Goal: Task Accomplishment & Management: Manage account settings

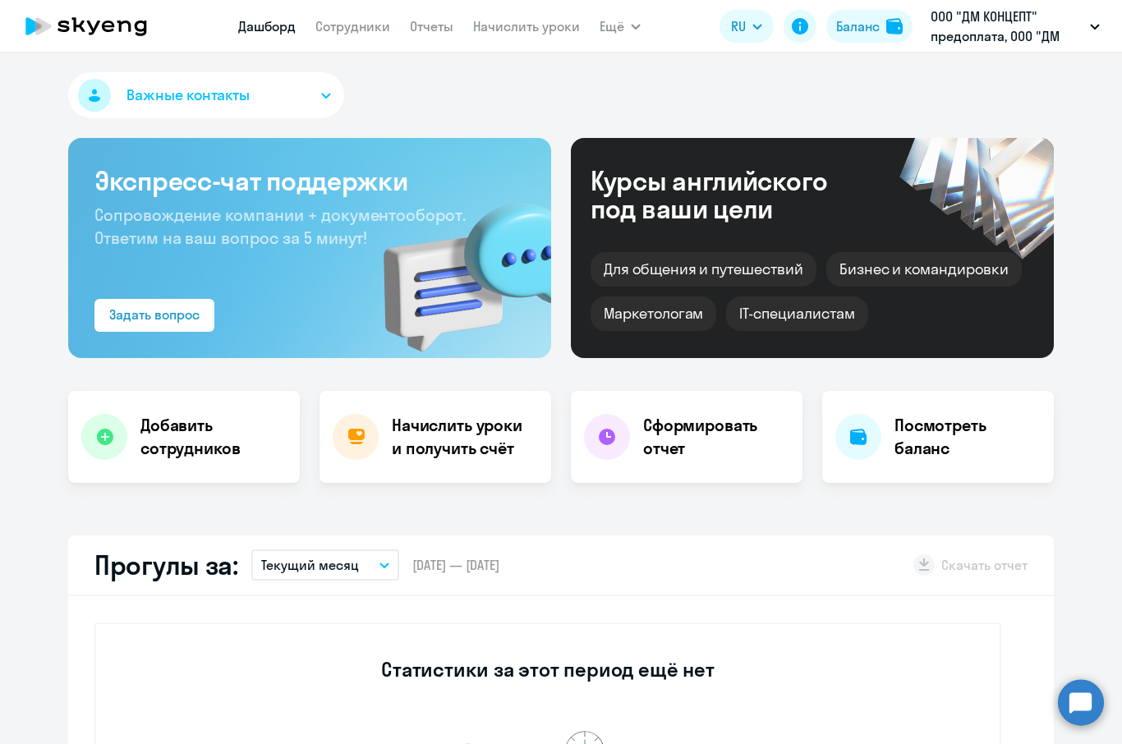
select select "30"
click at [860, 31] on div "Баланс" at bounding box center [858, 26] width 44 height 20
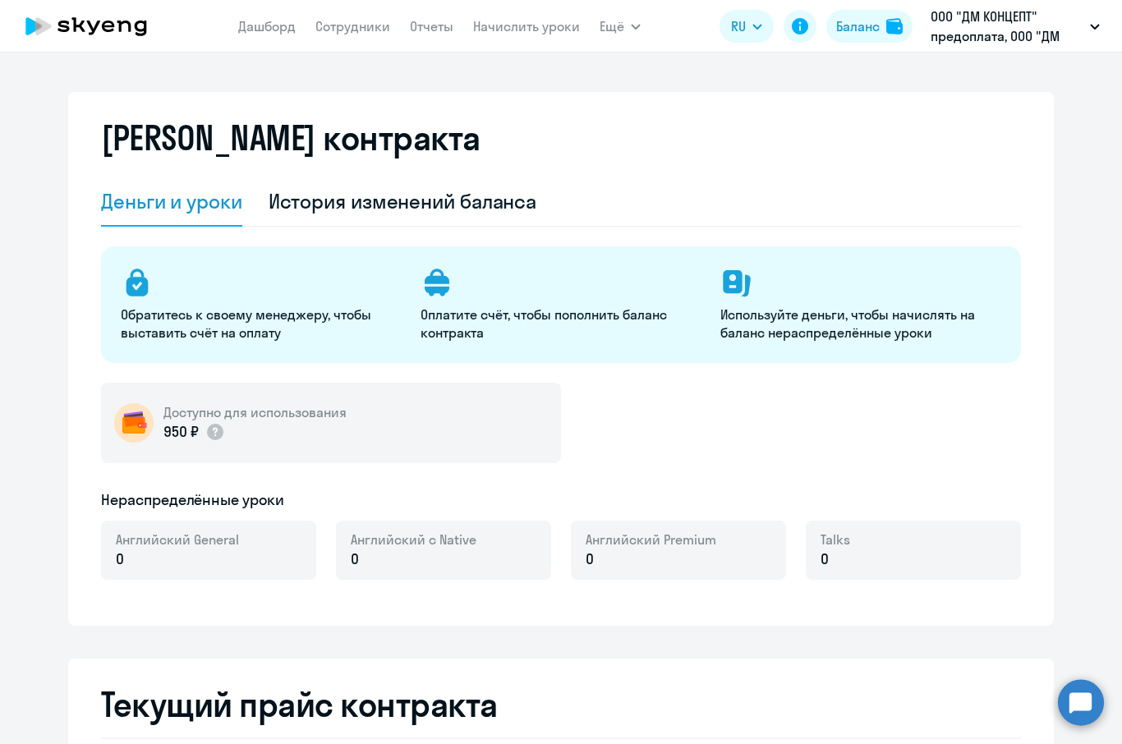
select select "english_adult_not_native_speaker"
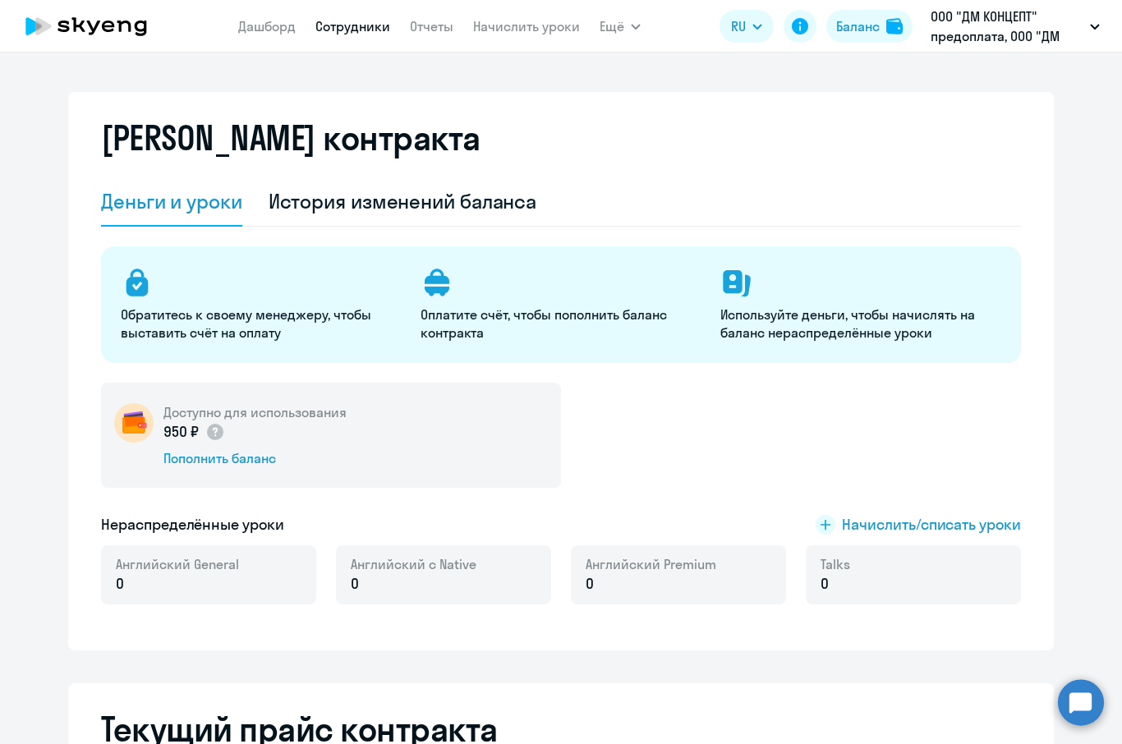
click at [338, 25] on link "Сотрудники" at bounding box center [352, 26] width 75 height 16
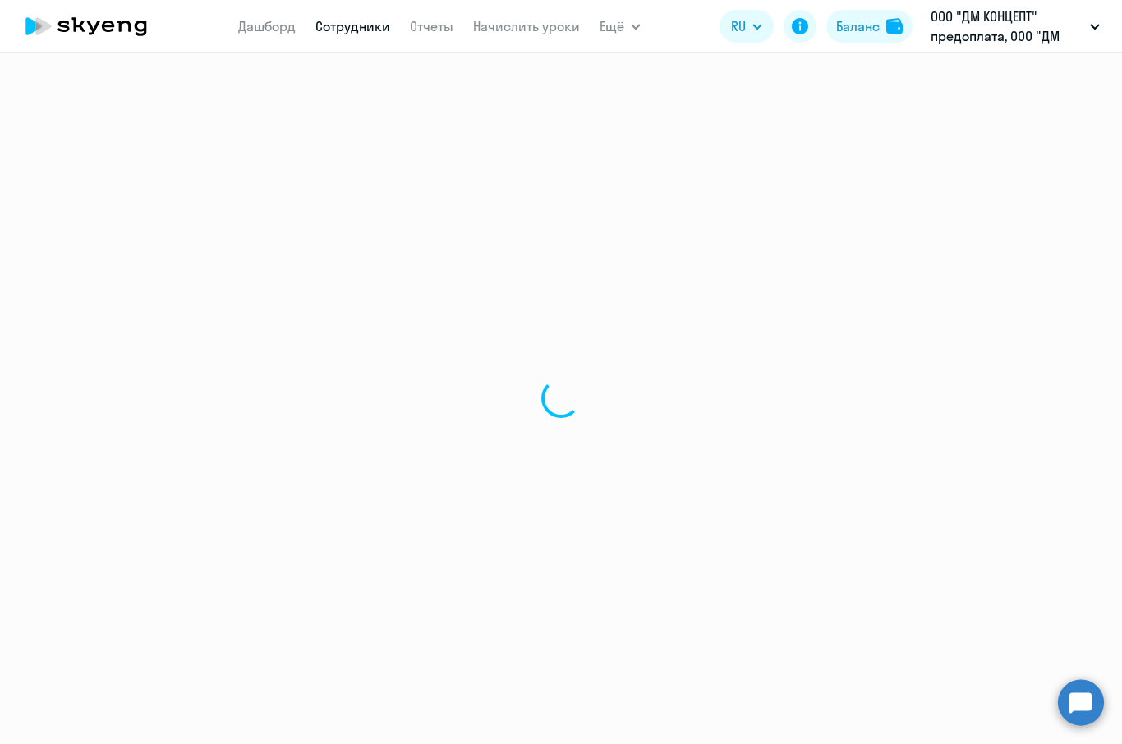
select select "30"
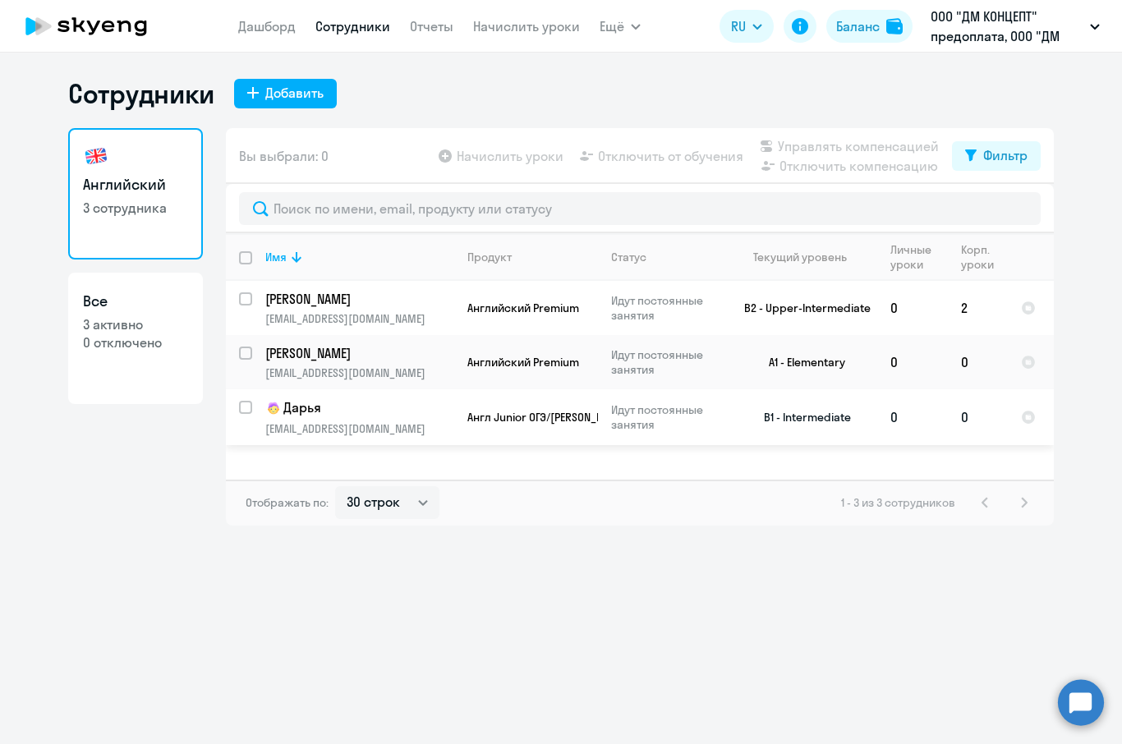
click at [246, 407] on input "select row 22377974" at bounding box center [255, 417] width 33 height 33
checkbox input "true"
click at [503, 159] on span "Начислить уроки" at bounding box center [510, 156] width 107 height 20
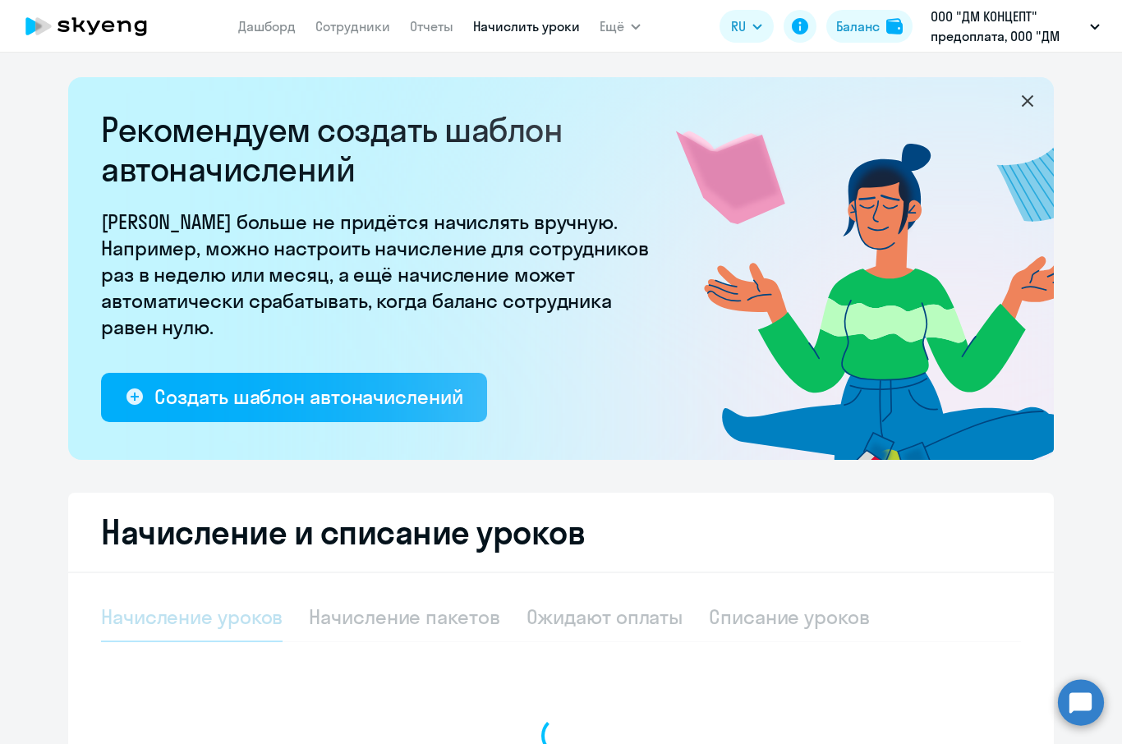
select select "10"
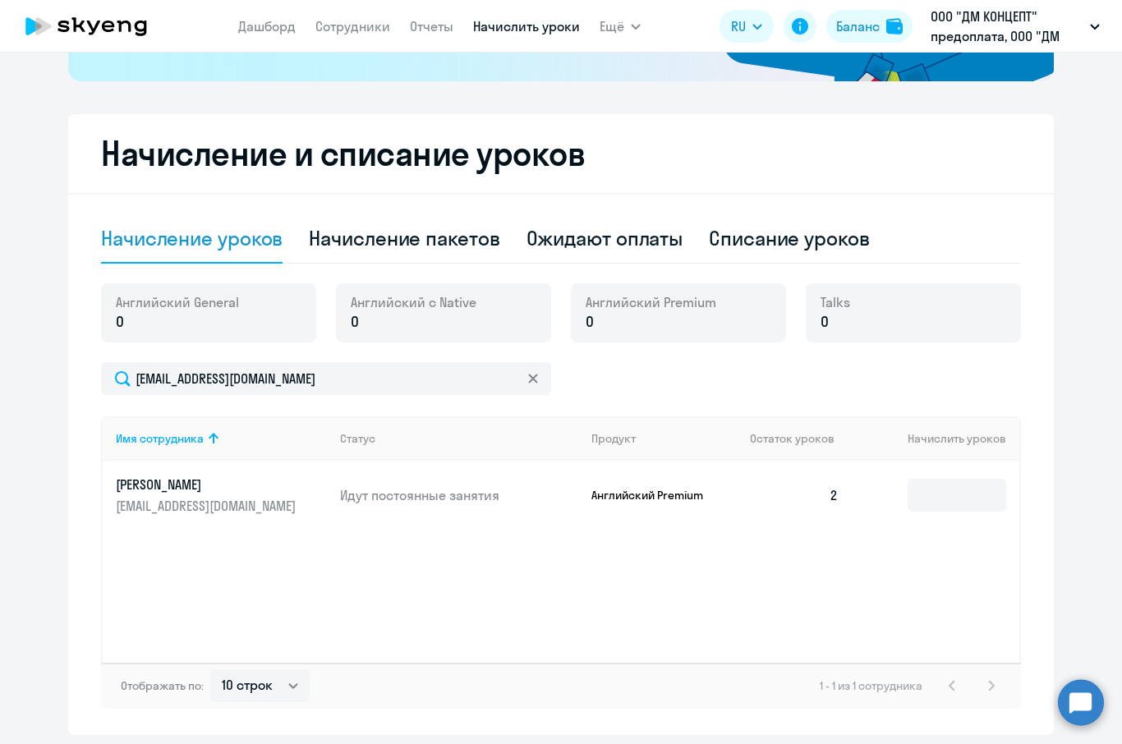
scroll to position [435, 0]
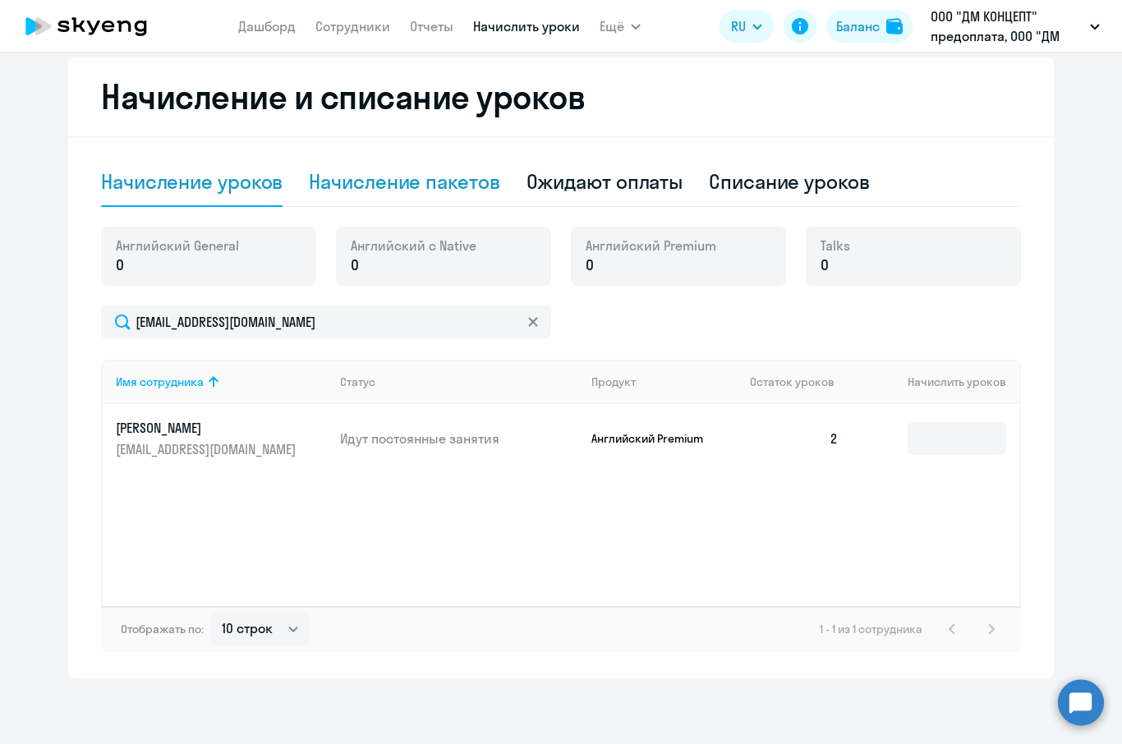
click at [391, 182] on div "Начисление пакетов" at bounding box center [404, 181] width 191 height 26
select select "10"
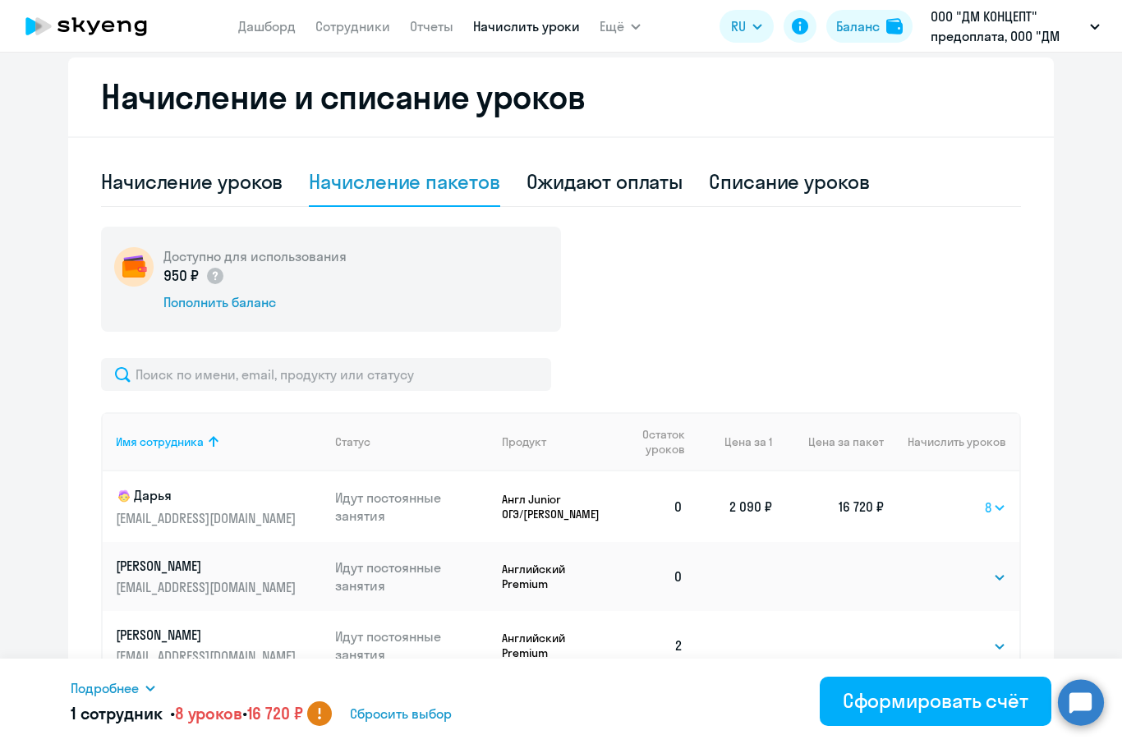
select select "4"
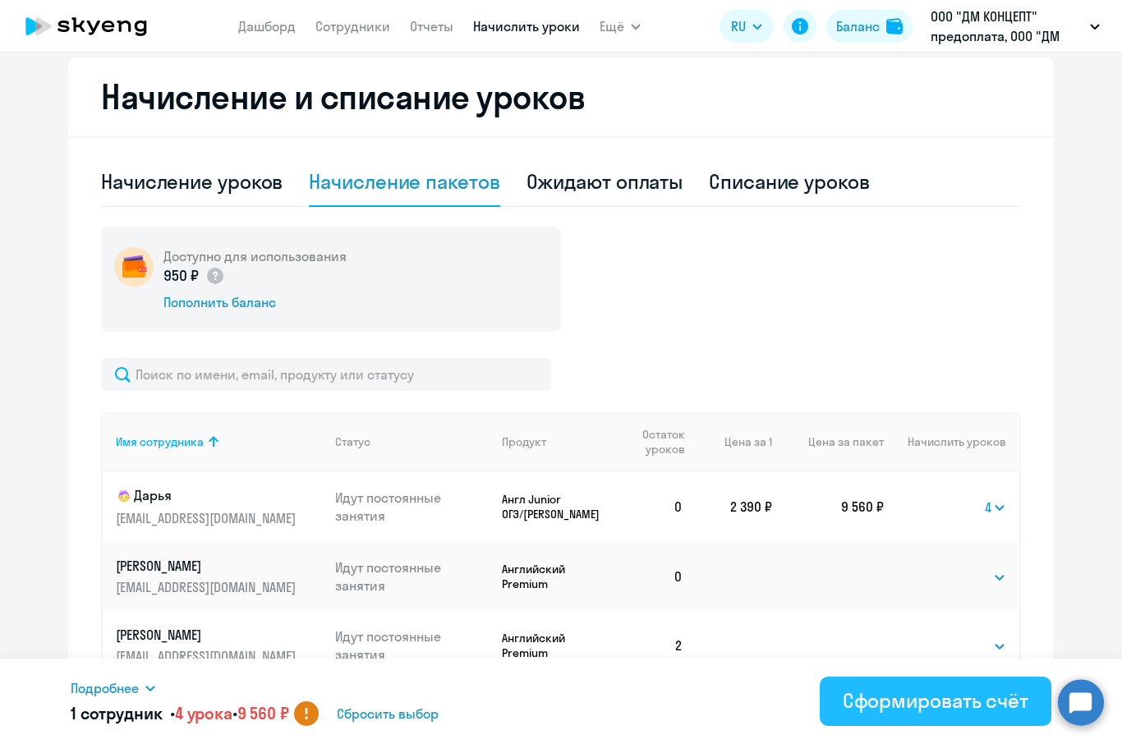
click at [921, 707] on div "Сформировать счёт" at bounding box center [936, 701] width 186 height 26
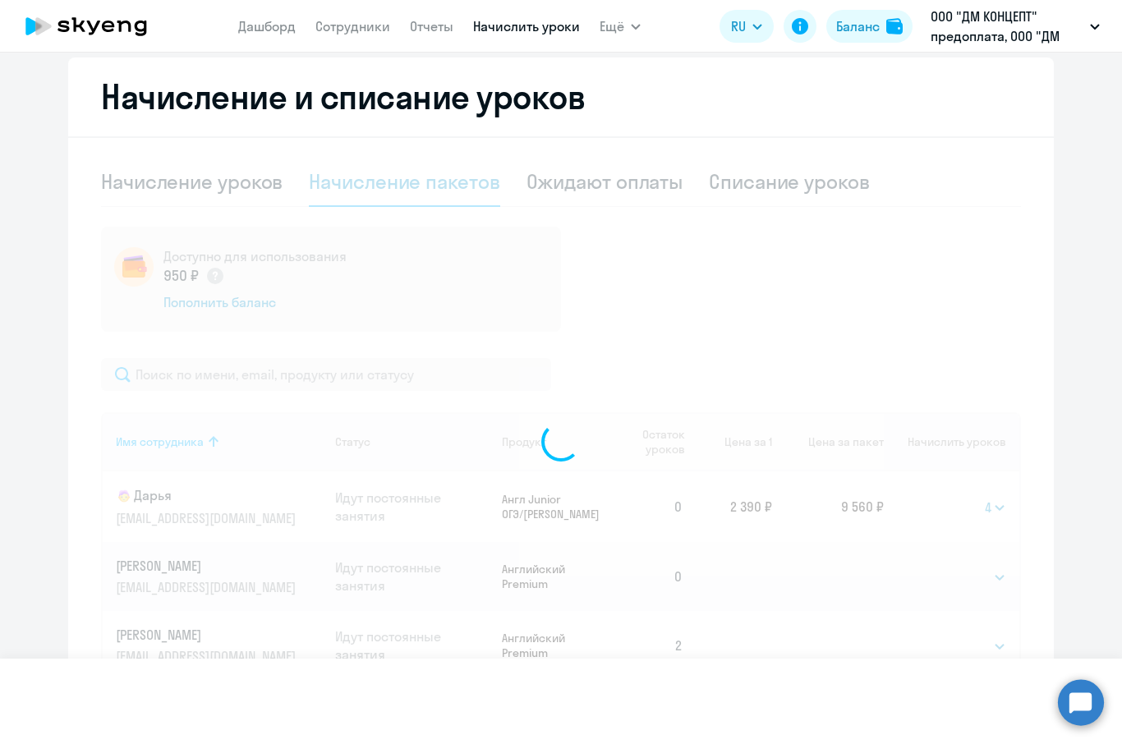
select select
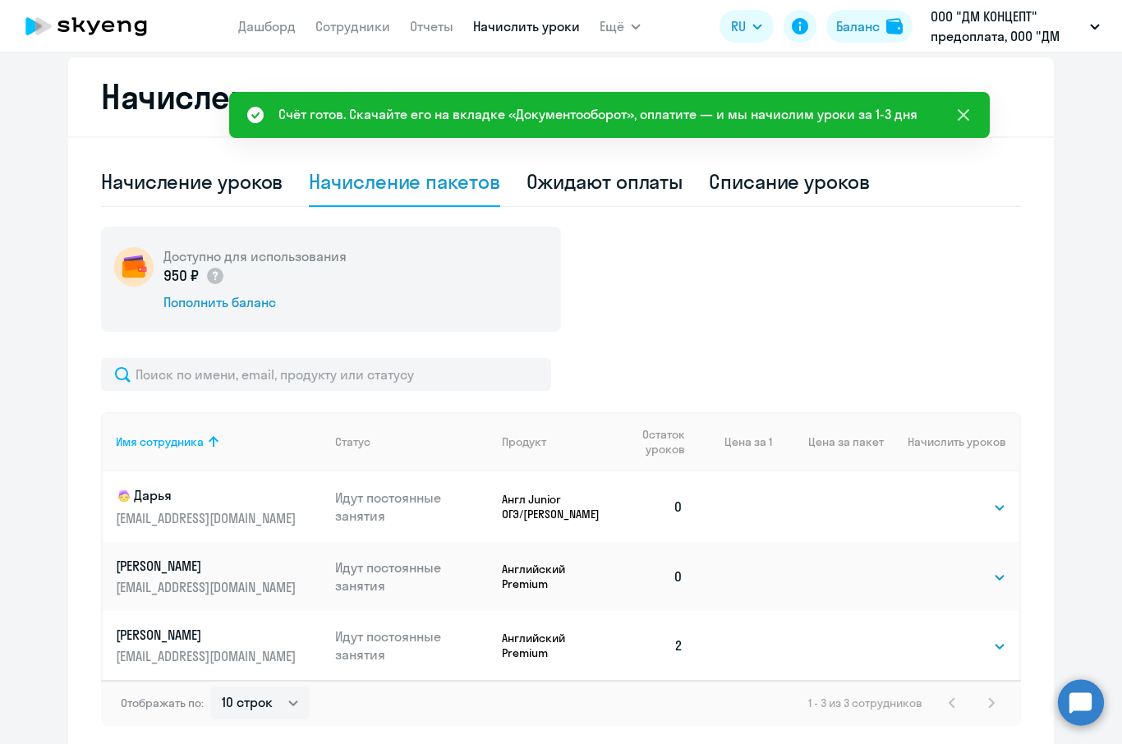
click at [962, 120] on icon at bounding box center [964, 115] width 20 height 20
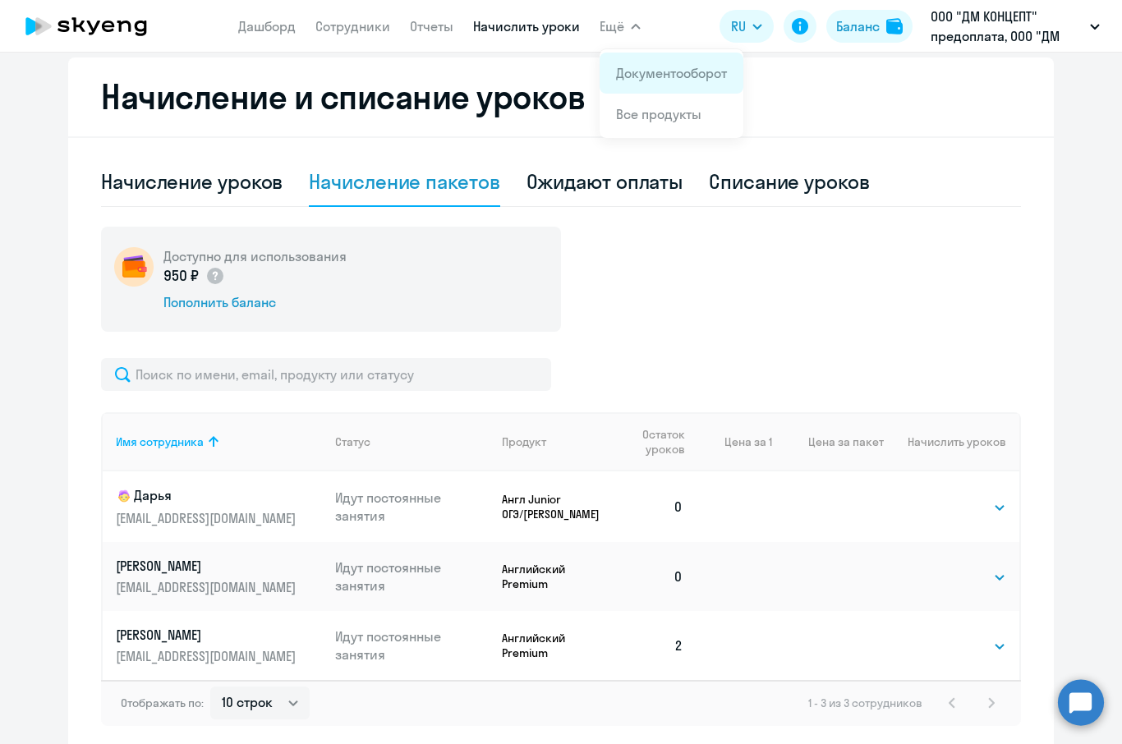
click at [629, 81] on link "Документооборот" at bounding box center [671, 73] width 111 height 16
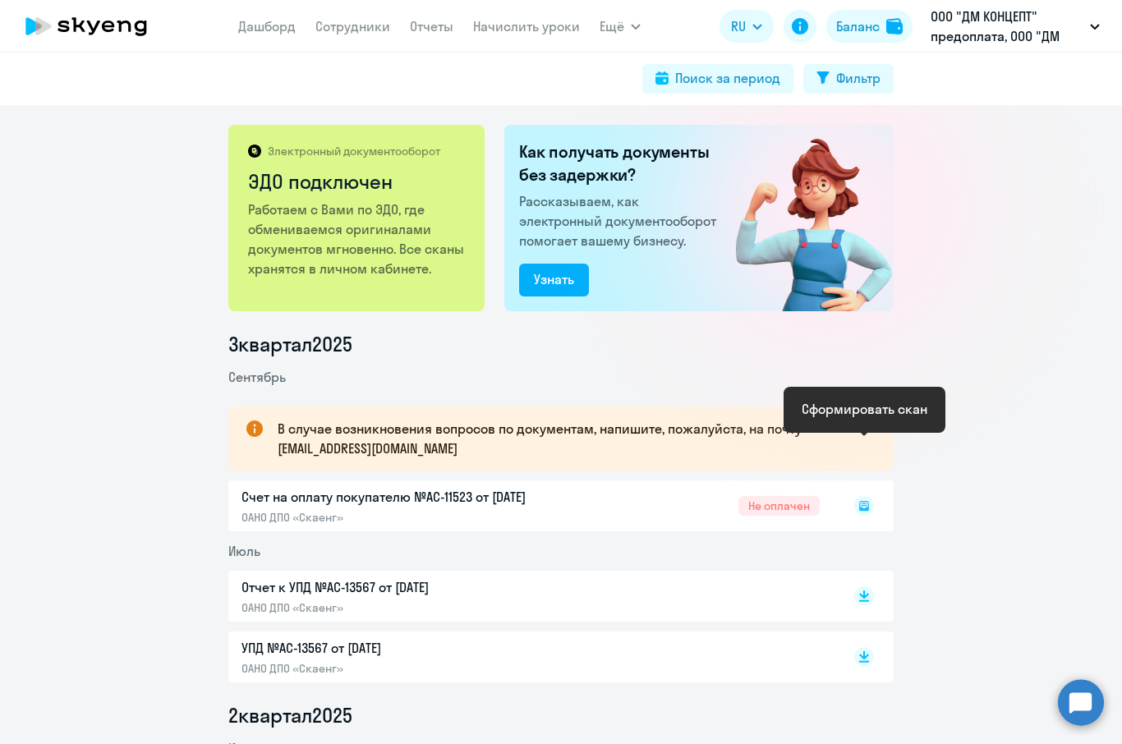
click at [865, 501] on icon at bounding box center [864, 506] width 10 height 10
click at [864, 496] on rect at bounding box center [864, 506] width 20 height 20
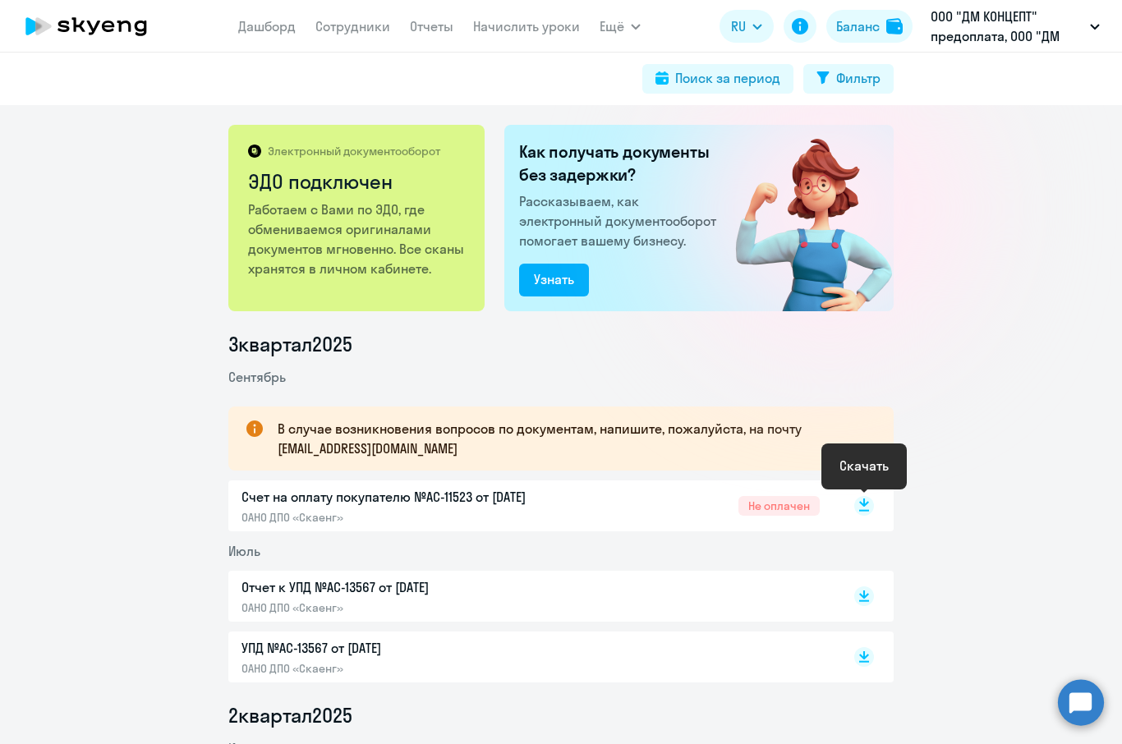
click at [860, 510] on icon at bounding box center [864, 511] width 10 height 2
